Goal: Task Accomplishment & Management: Use online tool/utility

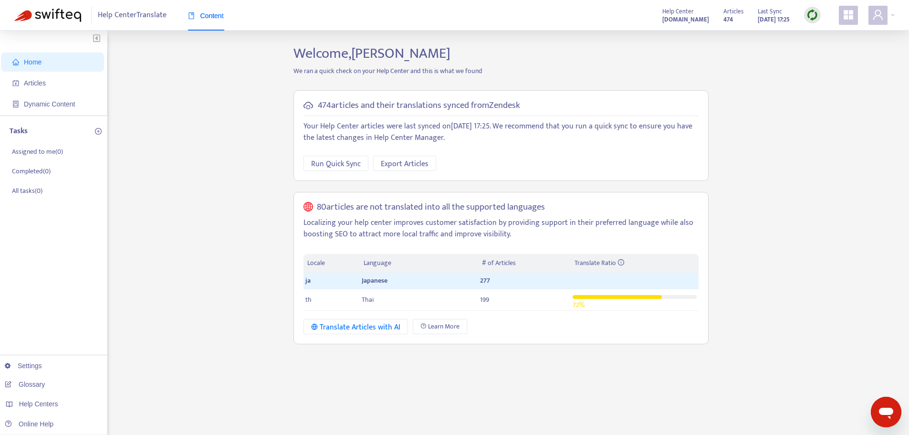
click at [813, 20] on img at bounding box center [812, 15] width 12 height 12
click at [852, 39] on link "Quick Sync" at bounding box center [832, 34] width 41 height 11
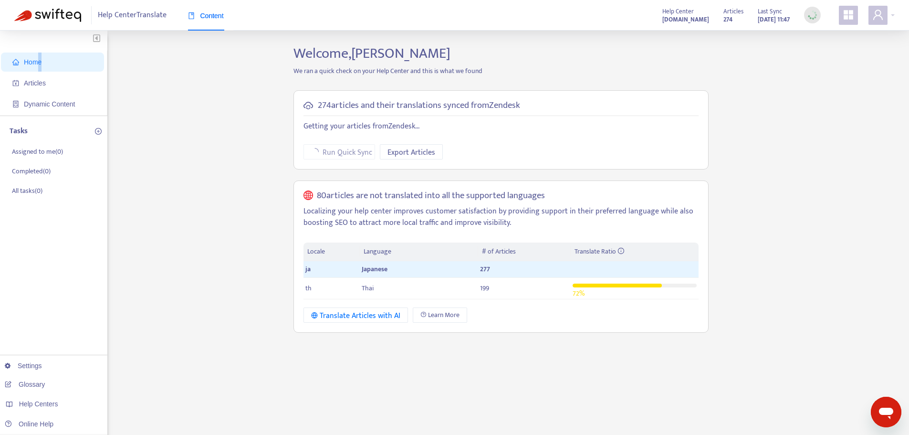
click at [41, 68] on span "Home" at bounding box center [54, 61] width 84 height 19
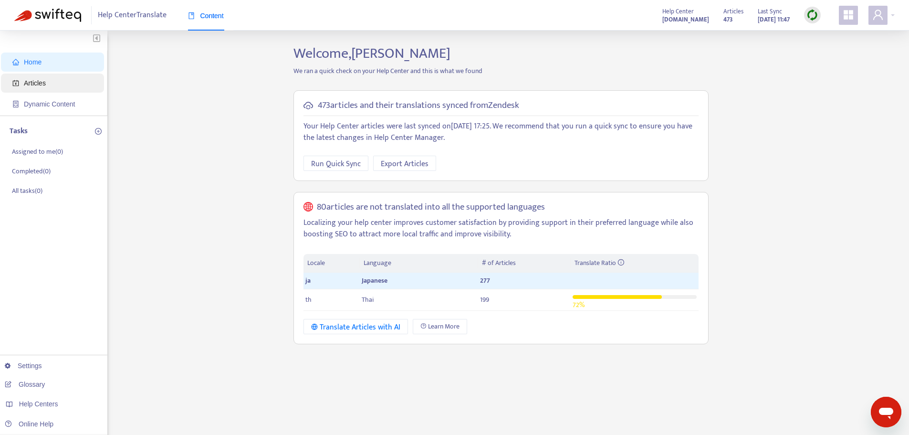
click at [55, 91] on span "Articles" at bounding box center [54, 82] width 84 height 19
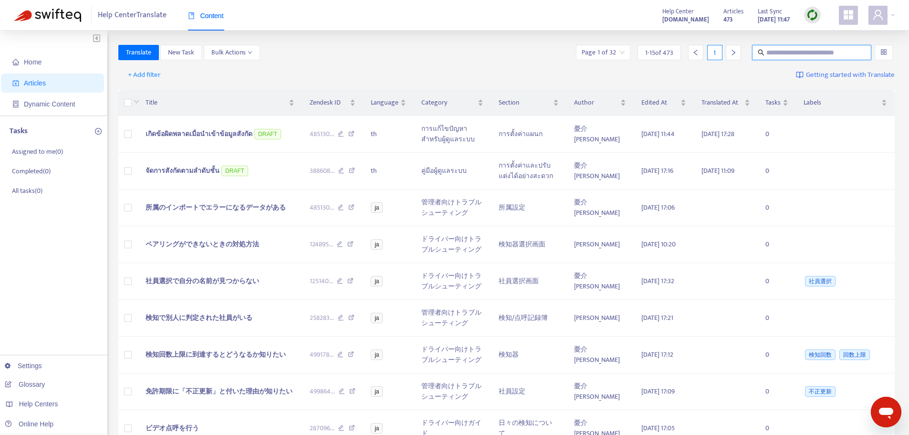
click at [793, 57] on input "text" at bounding box center [812, 52] width 92 height 10
paste input "**********"
type input "**********"
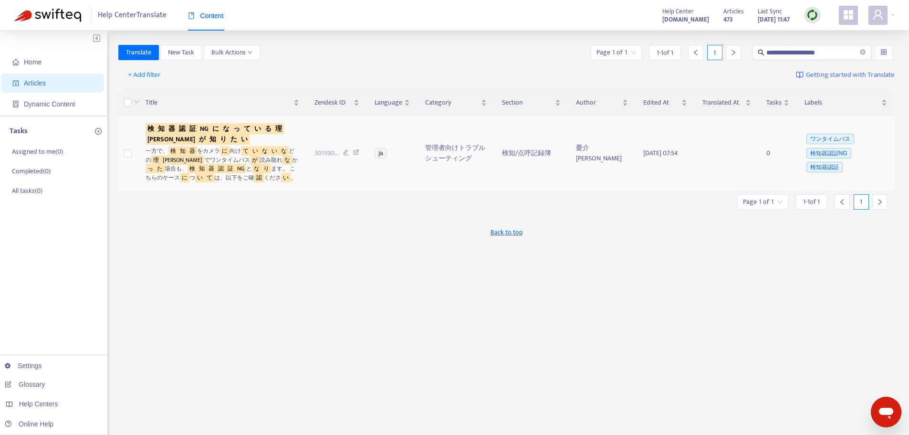
scroll to position [0, 0]
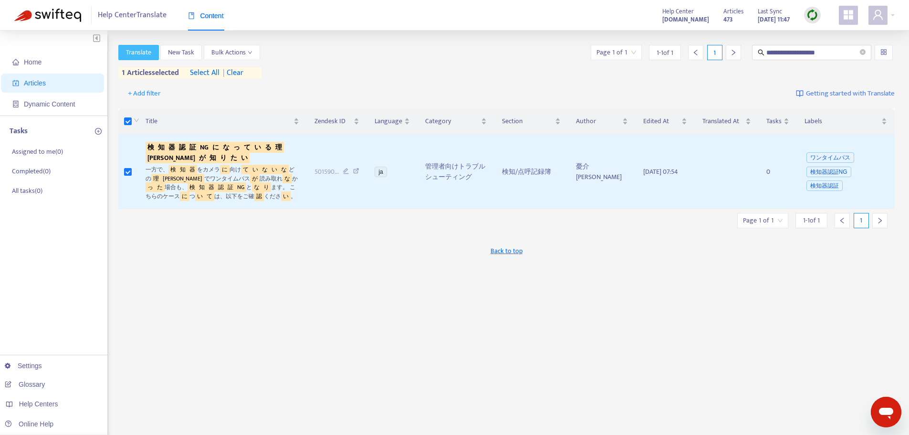
click at [146, 57] on span "Translate" at bounding box center [138, 52] width 25 height 10
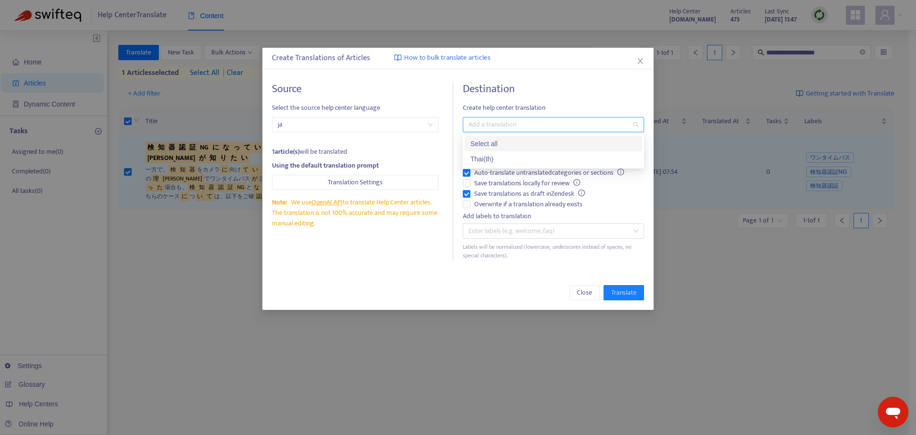
click at [477, 130] on div at bounding box center [548, 124] width 167 height 11
click at [476, 159] on div "Thai ( th )" at bounding box center [553, 159] width 166 height 10
click at [618, 292] on span "Translate" at bounding box center [623, 292] width 25 height 10
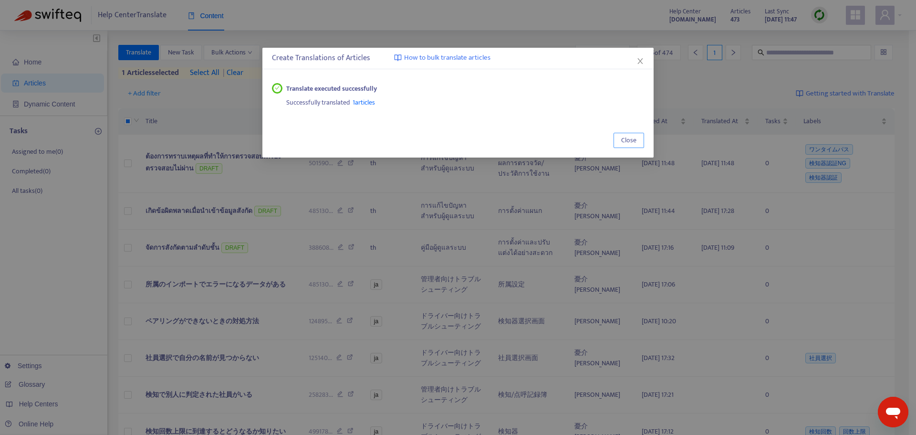
click at [620, 142] on button "Close" at bounding box center [629, 140] width 31 height 15
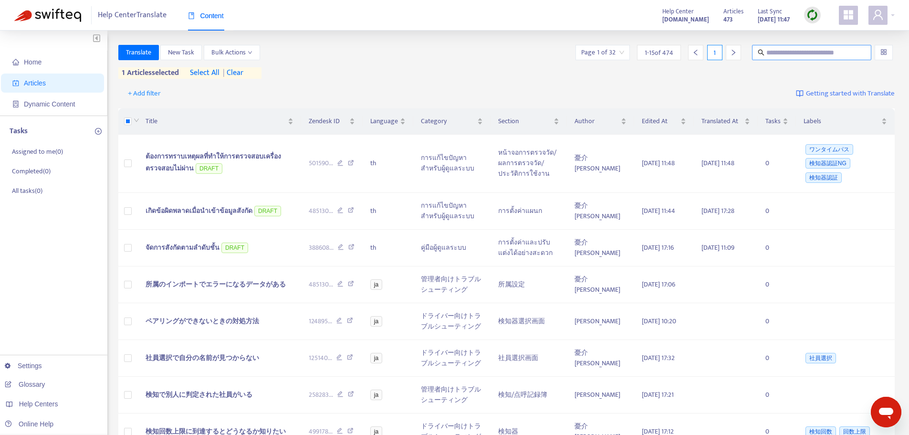
click at [798, 56] on input "text" at bounding box center [812, 52] width 92 height 10
paste input "**********"
type input "**********"
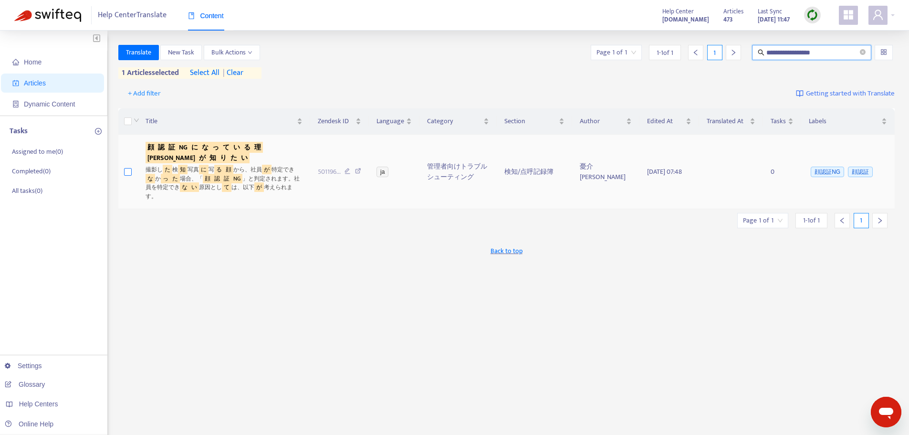
scroll to position [0, 0]
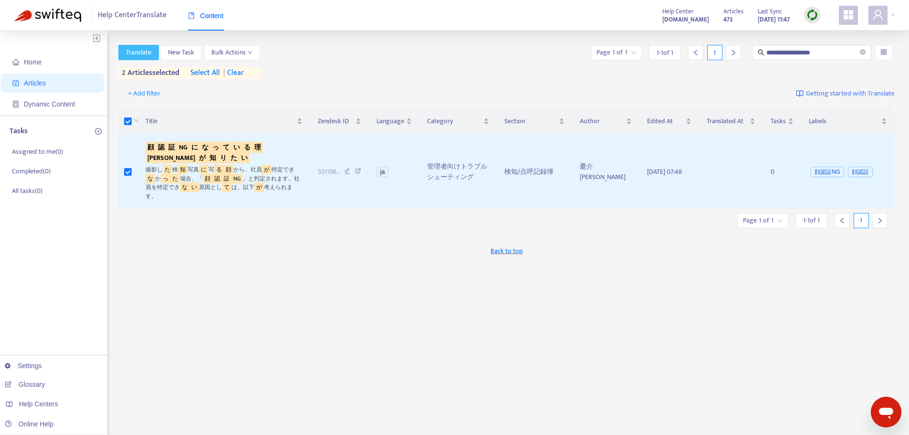
click at [147, 57] on span "Translate" at bounding box center [138, 52] width 25 height 10
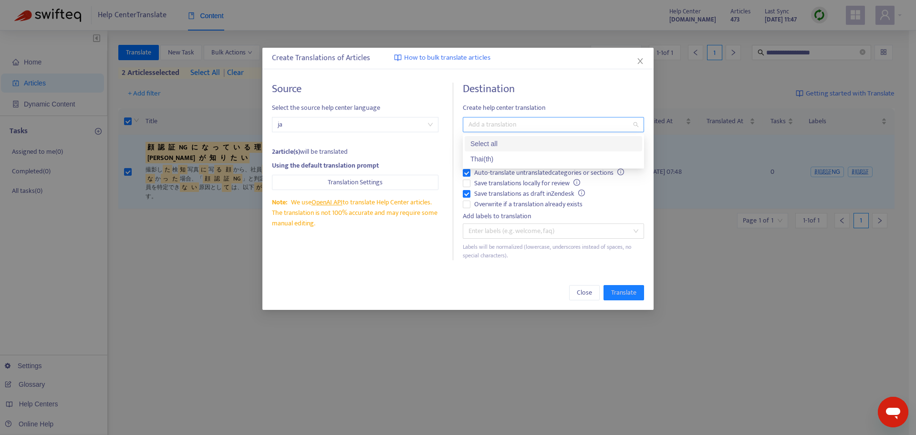
click at [489, 125] on div at bounding box center [548, 124] width 167 height 11
click at [485, 153] on div "Thai ( th )" at bounding box center [553, 158] width 177 height 15
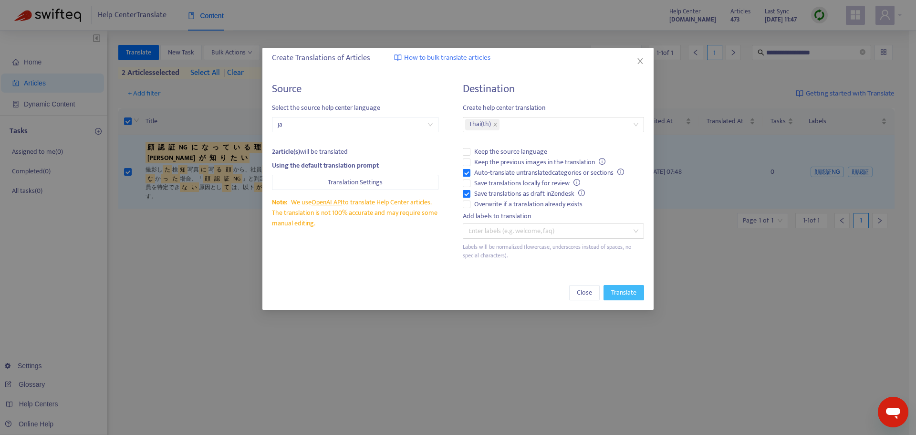
click at [624, 294] on span "Translate" at bounding box center [623, 292] width 25 height 10
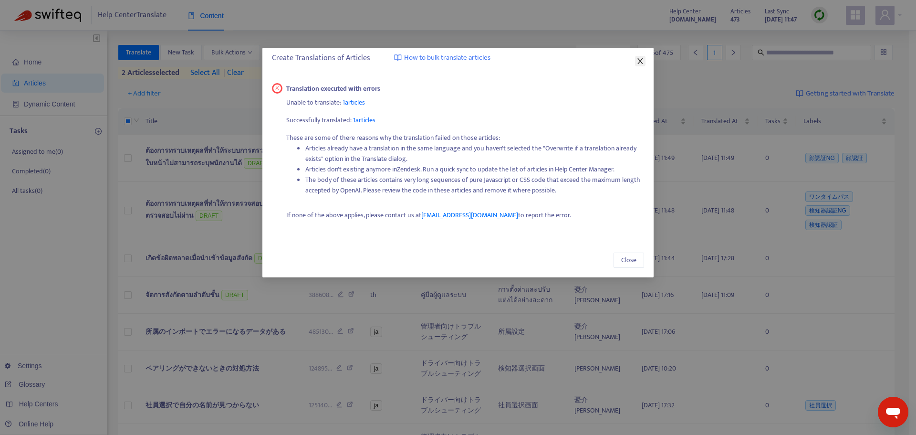
click at [638, 63] on icon "close" at bounding box center [639, 61] width 5 height 6
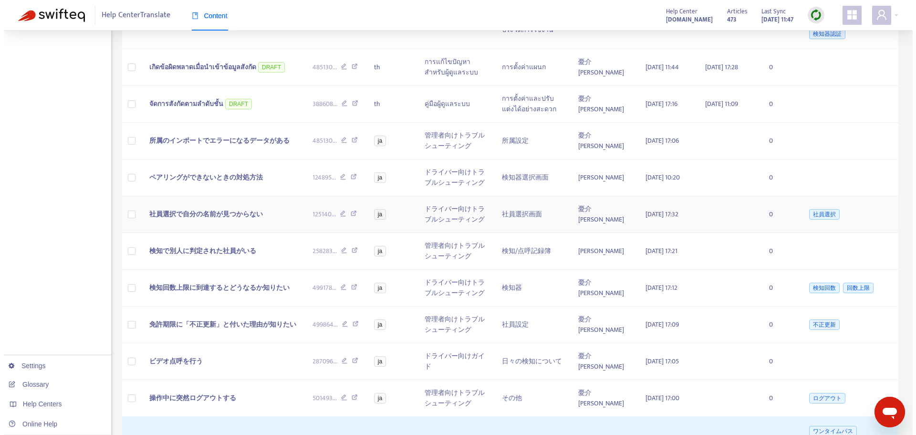
scroll to position [357, 0]
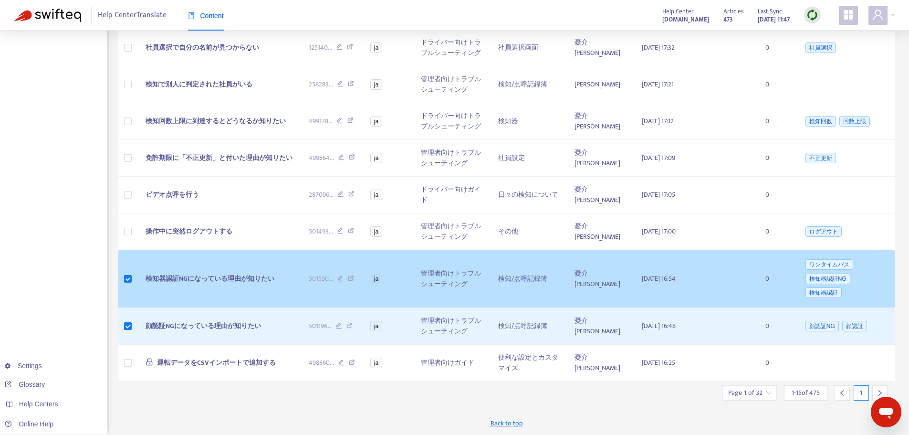
click at [155, 289] on td "検知器認証NGになっている理由が知りたい" at bounding box center [219, 279] width 163 height 58
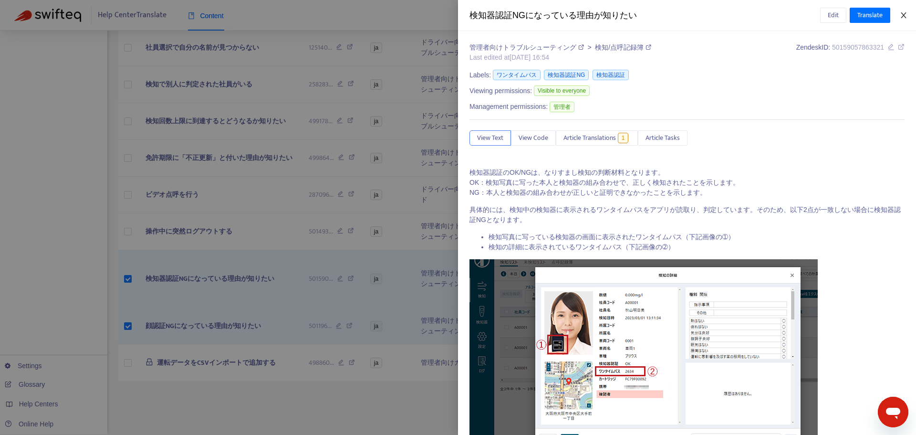
click at [908, 14] on button "Close" at bounding box center [903, 15] width 13 height 9
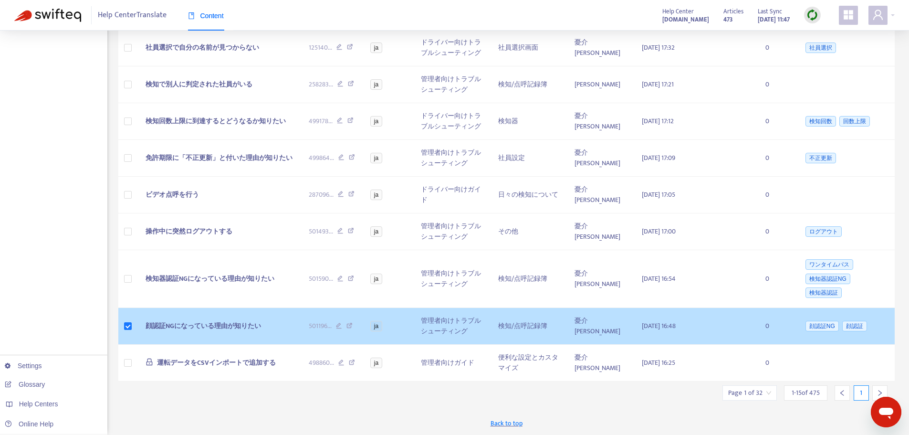
click at [151, 319] on td "顔認証NGになっている理由が知りたい" at bounding box center [219, 326] width 163 height 37
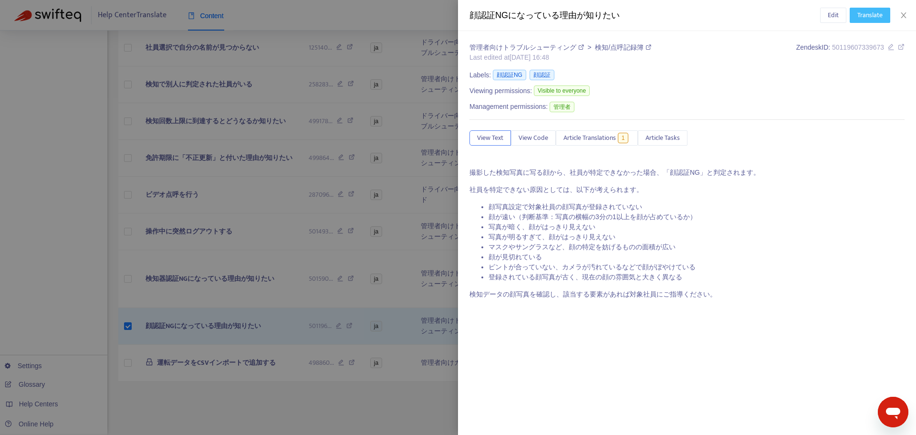
click at [863, 14] on span "Translate" at bounding box center [869, 15] width 25 height 10
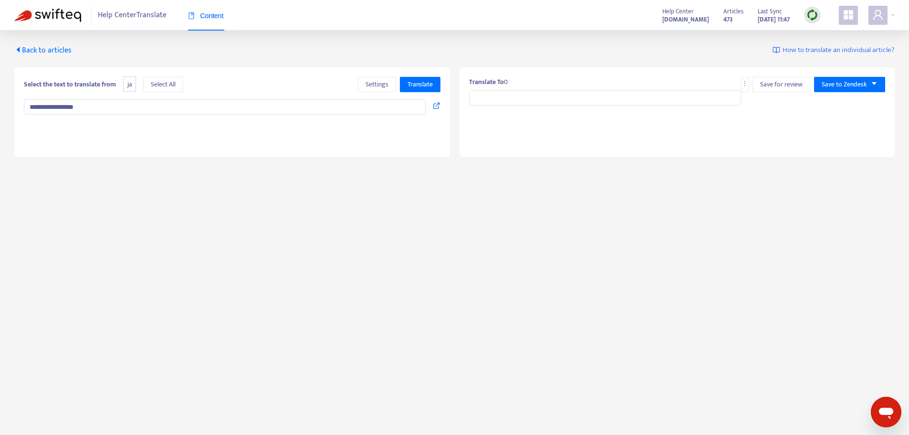
type input "**********"
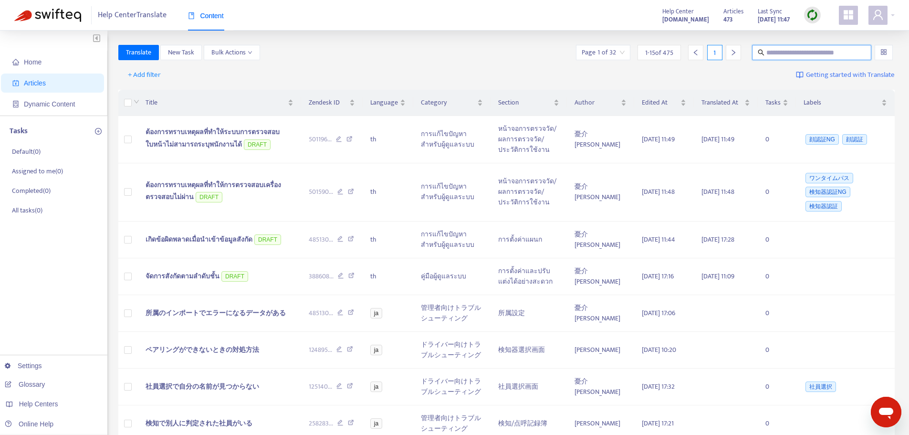
click at [779, 50] on input "text" at bounding box center [812, 52] width 92 height 10
paste input "**********"
type input "**********"
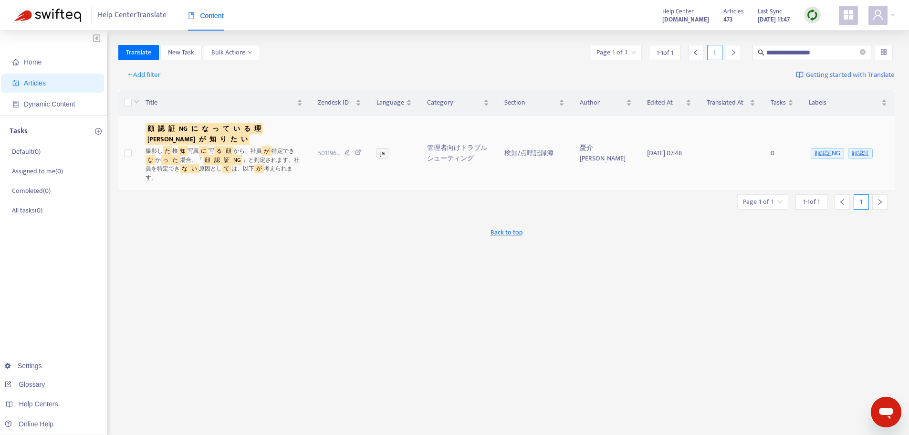
scroll to position [0, 0]
click at [122, 156] on td at bounding box center [128, 153] width 20 height 74
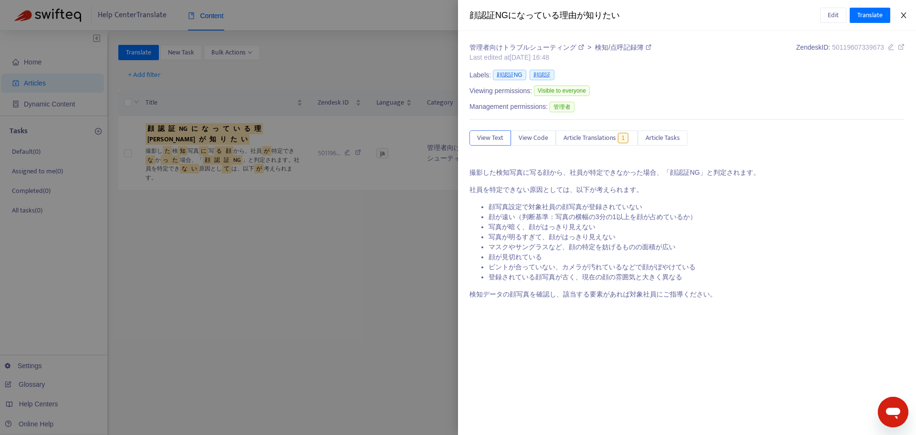
click at [906, 19] on button "Close" at bounding box center [903, 15] width 13 height 9
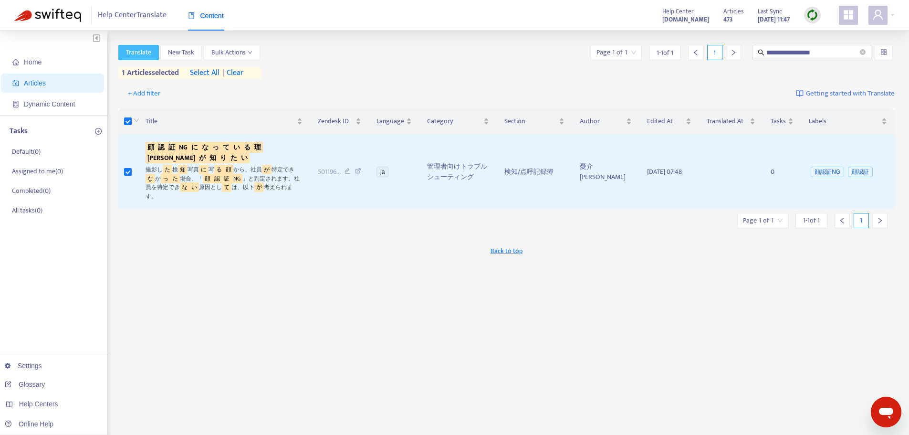
click at [144, 51] on span "Translate" at bounding box center [138, 52] width 25 height 10
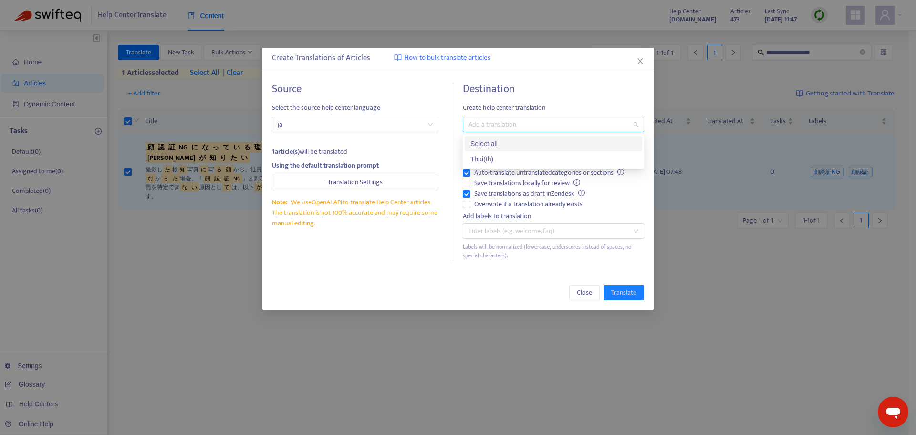
click at [505, 120] on div at bounding box center [548, 124] width 167 height 11
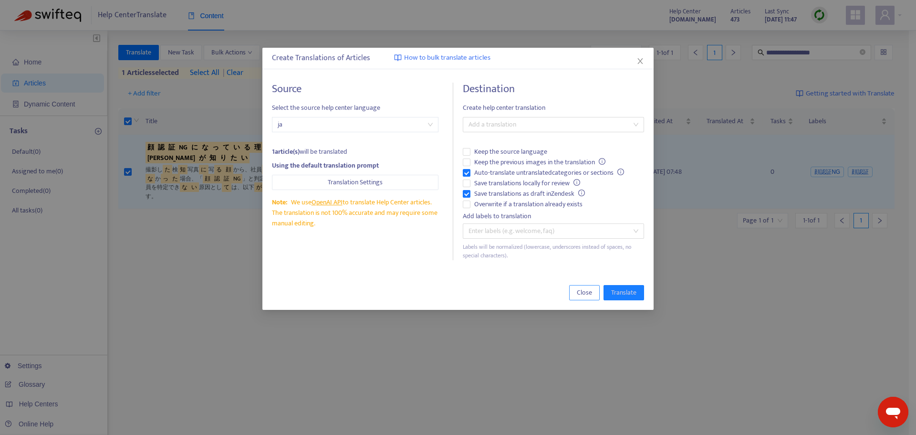
click at [586, 298] on span "Close" at bounding box center [584, 292] width 15 height 10
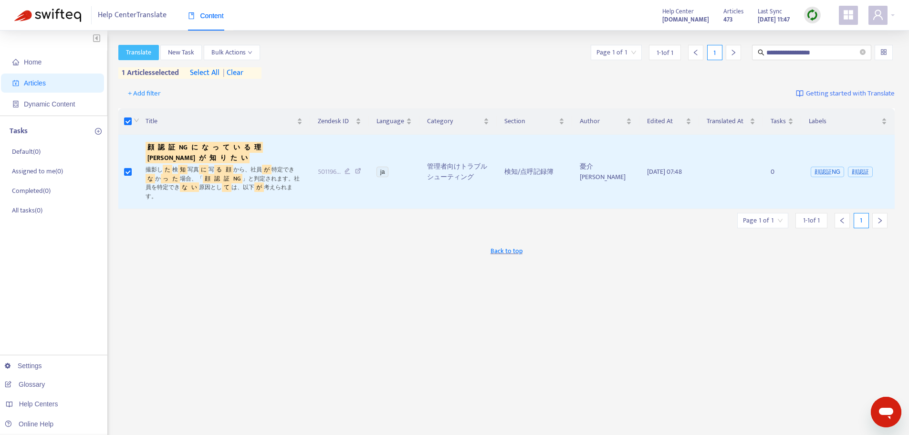
click at [155, 53] on button "Translate" at bounding box center [138, 52] width 41 height 15
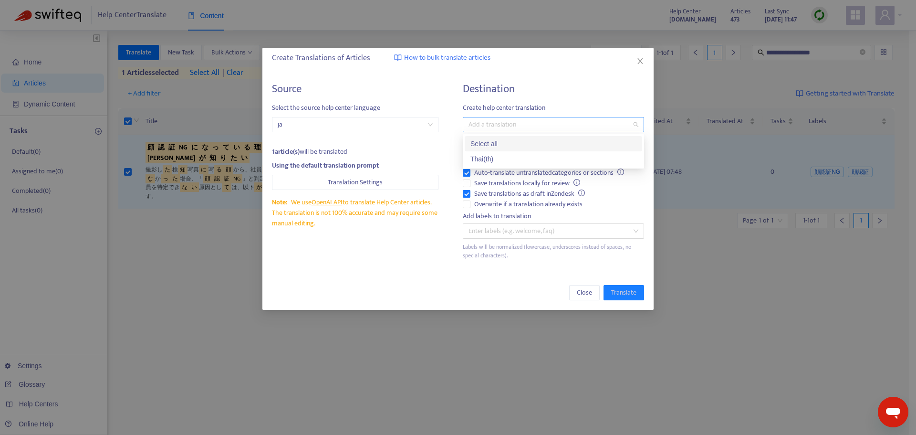
click at [492, 127] on div at bounding box center [548, 124] width 167 height 11
click at [478, 161] on div "Thai ( th )" at bounding box center [553, 159] width 166 height 10
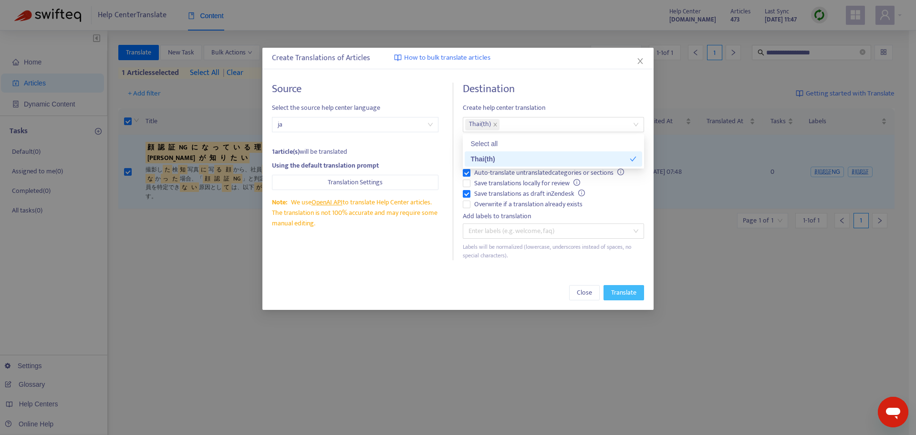
click at [604, 290] on div "Close Translate" at bounding box center [458, 292] width 372 height 15
drag, startPoint x: 615, startPoint y: 297, endPoint x: 621, endPoint y: 309, distance: 14.1
click at [621, 309] on div "Close Translate" at bounding box center [457, 292] width 391 height 34
click at [615, 299] on button "Translate" at bounding box center [624, 292] width 41 height 15
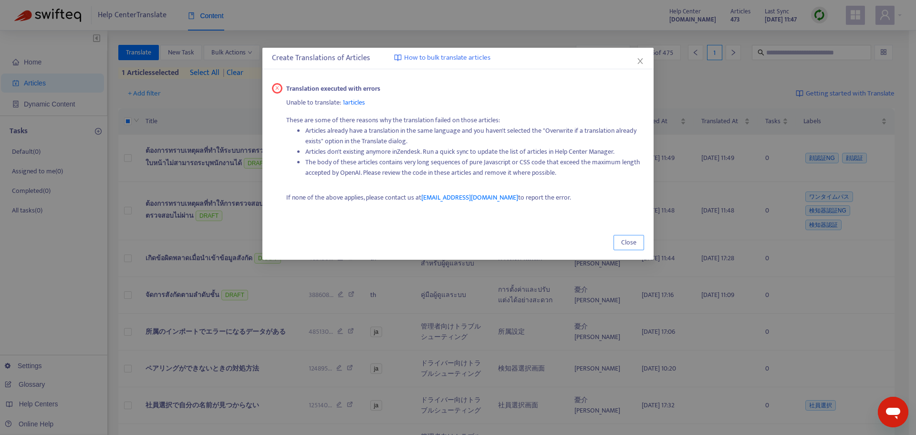
click at [629, 242] on span "Close" at bounding box center [628, 242] width 15 height 10
